Goal: Use online tool/utility: Utilize a website feature to perform a specific function

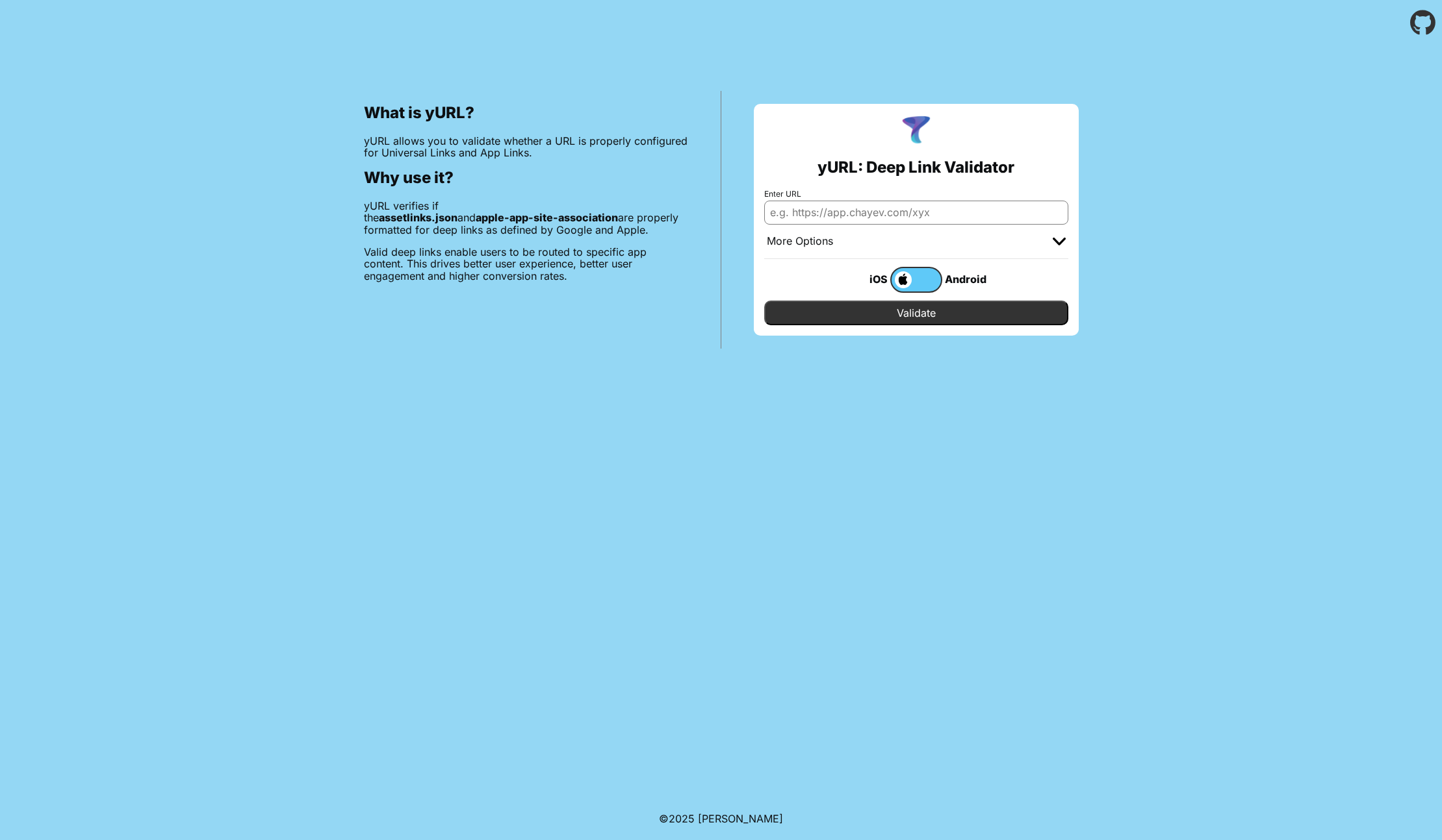
click at [869, 214] on input "Enter URL" at bounding box center [916, 212] width 304 height 23
click at [914, 279] on label at bounding box center [916, 280] width 52 height 26
click at [0, 0] on input "checkbox" at bounding box center [0, 0] width 0 height 0
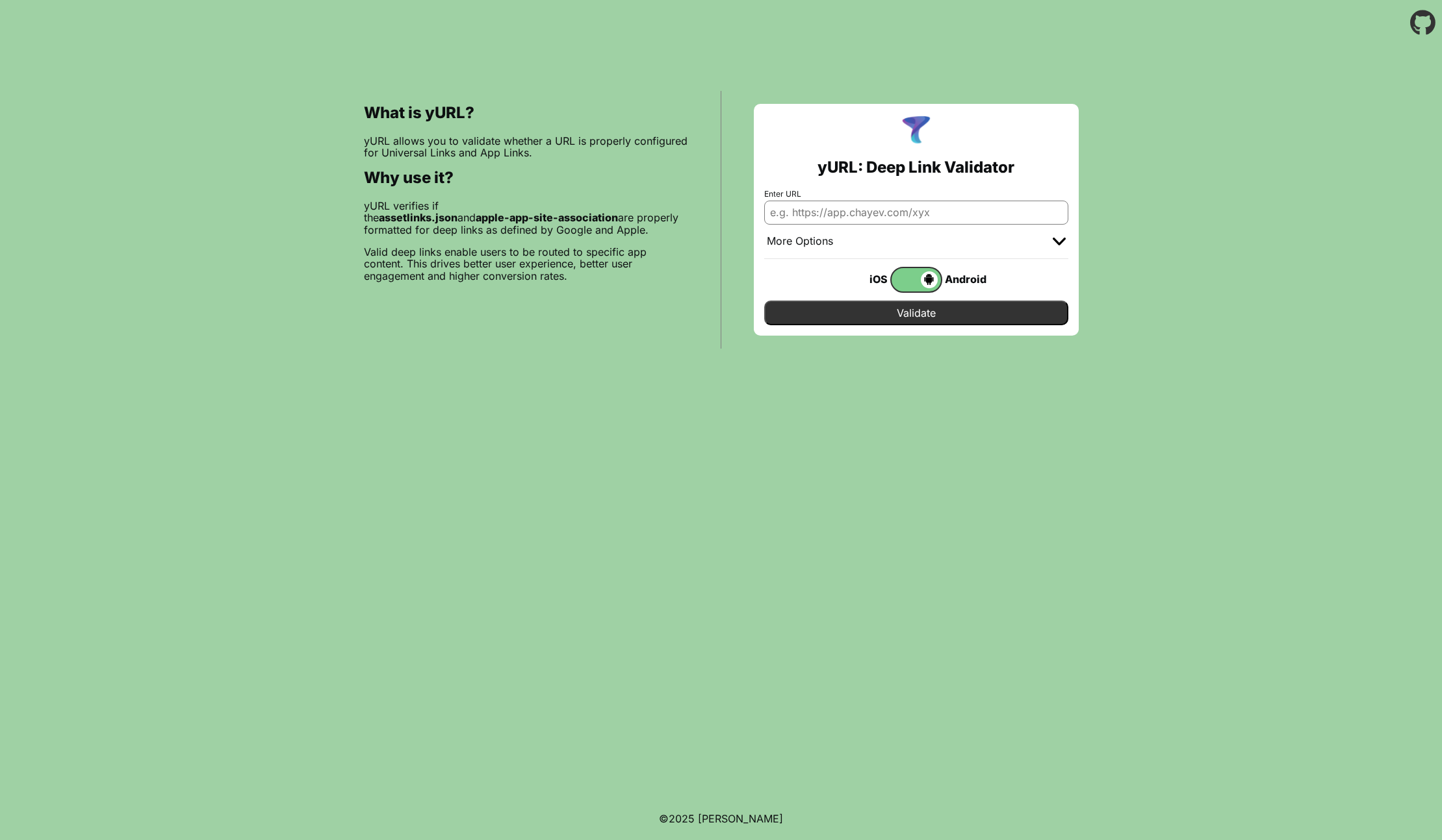
click at [847, 216] on input "Enter URL" at bounding box center [916, 212] width 304 height 23
type input "[URL][DOMAIN_NAME]"
click at [764, 301] on input "Validate" at bounding box center [916, 313] width 304 height 25
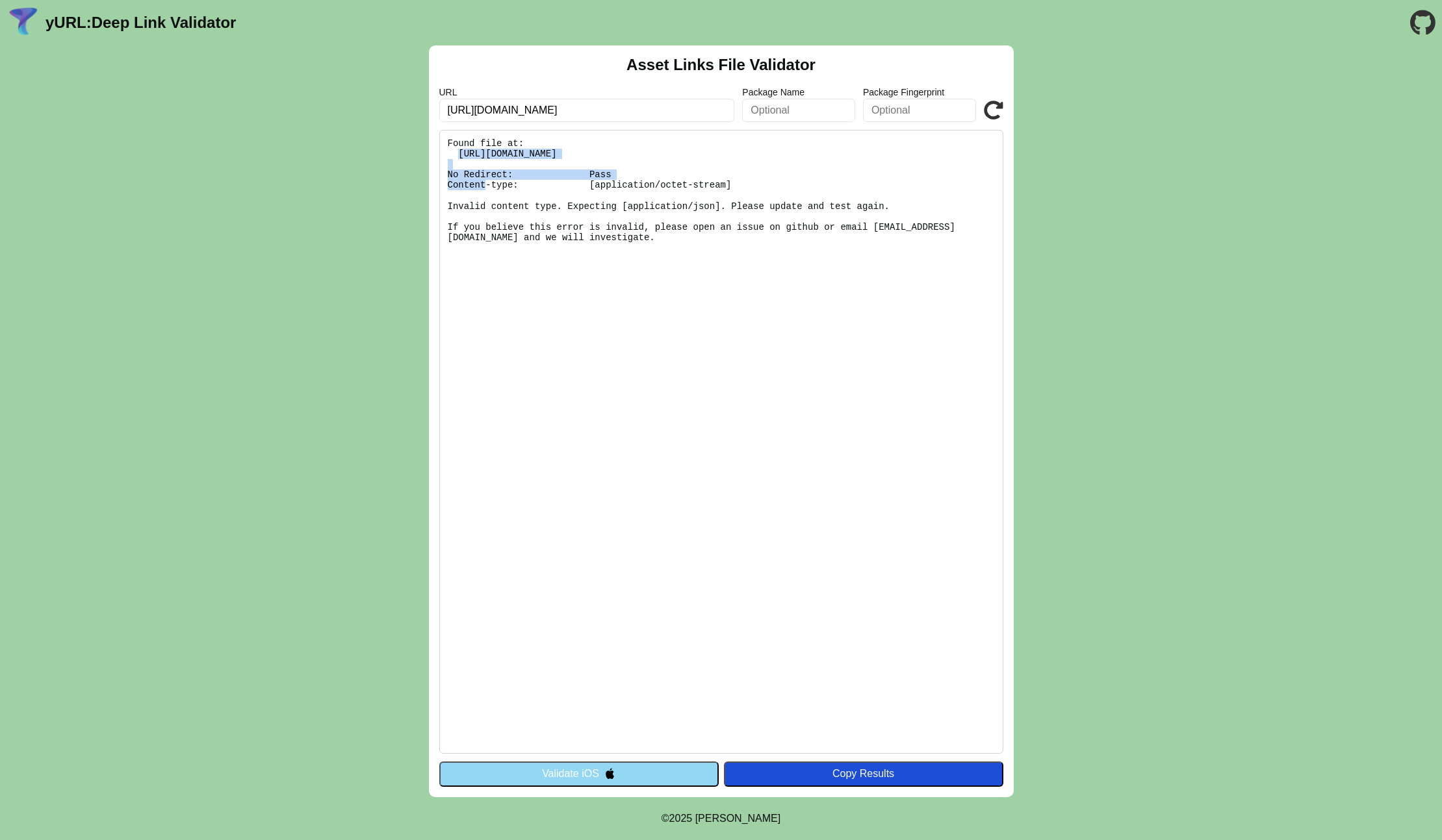
drag, startPoint x: 460, startPoint y: 154, endPoint x: 734, endPoint y: 154, distance: 274.0
click at [734, 154] on pre "Found file at: [URL][DOMAIN_NAME] No Redirect: Pass Content-type: [application/…" at bounding box center [721, 442] width 564 height 624
click at [737, 156] on pre "Found file at: [URL][DOMAIN_NAME] No Redirect: Pass Content-type: [application/…" at bounding box center [721, 442] width 564 height 624
copy pre "[URL][DOMAIN_NAME]"
click at [707, 208] on pre "Found file at: [URL][DOMAIN_NAME] No Redirect: Pass Content-type: [application/…" at bounding box center [721, 442] width 564 height 624
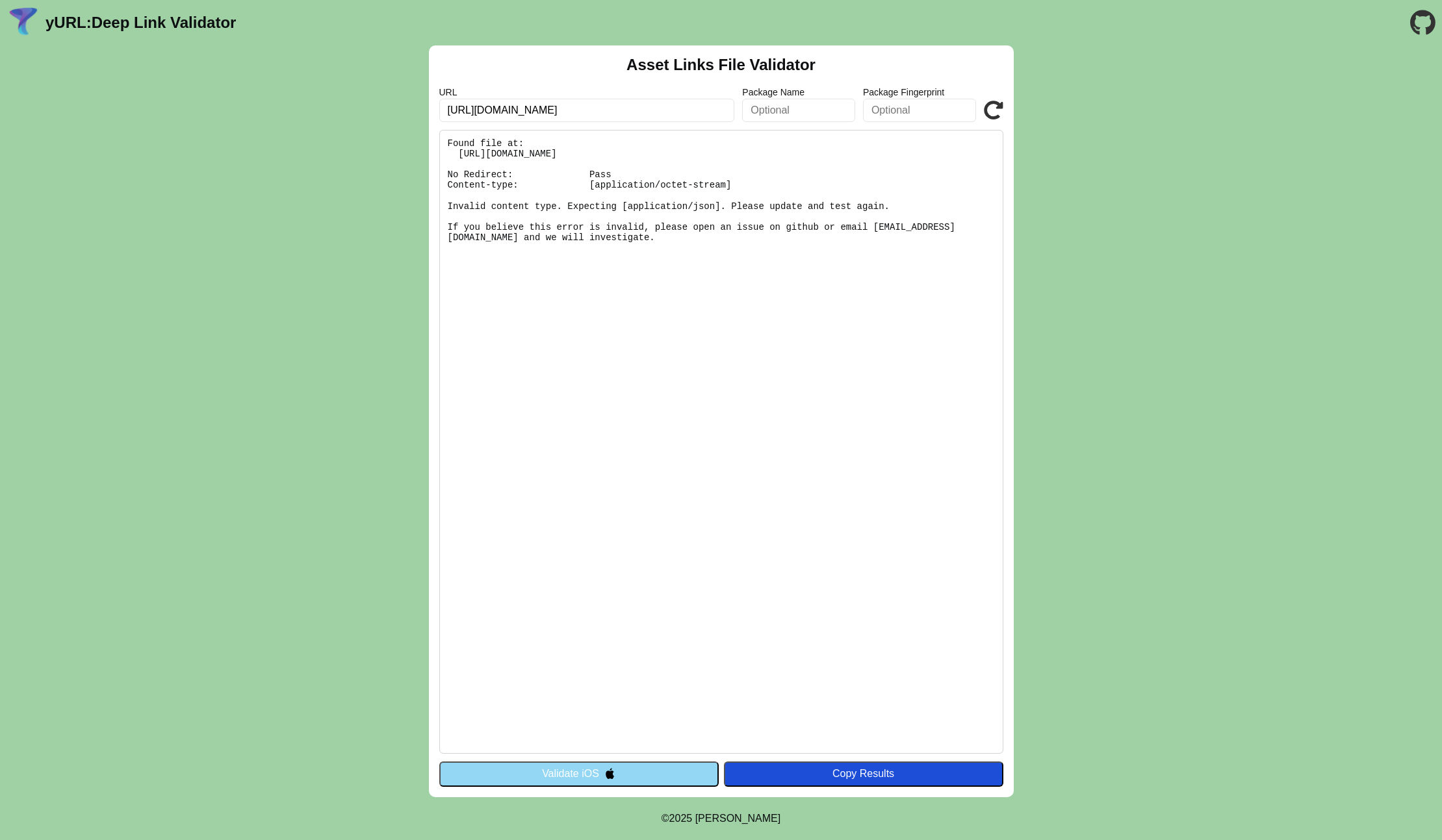
click at [714, 206] on pre "Found file at: [URL][DOMAIN_NAME] No Redirect: Pass Content-type: [application/…" at bounding box center [721, 442] width 564 height 624
drag, startPoint x: 716, startPoint y: 208, endPoint x: 629, endPoint y: 208, distance: 87.0
click at [629, 208] on pre "Found file at: [URL][DOMAIN_NAME] No Redirect: Pass Content-type: [application/…" at bounding box center [721, 442] width 564 height 624
copy pre "application/json"
